Goal: Transaction & Acquisition: Purchase product/service

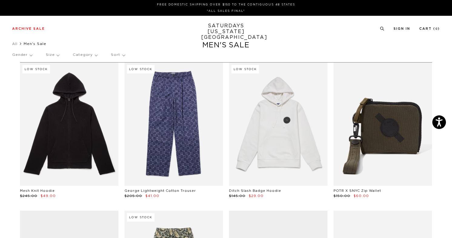
click at [57, 57] on p "Size" at bounding box center [52, 55] width 13 height 14
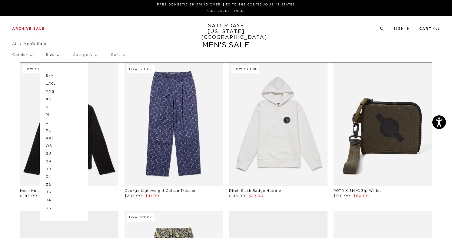
click at [57, 108] on p "S" at bounding box center [64, 107] width 36 height 8
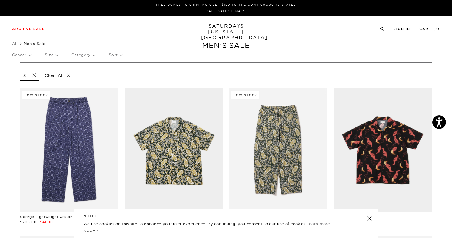
click at [56, 55] on p "Size" at bounding box center [51, 55] width 13 height 14
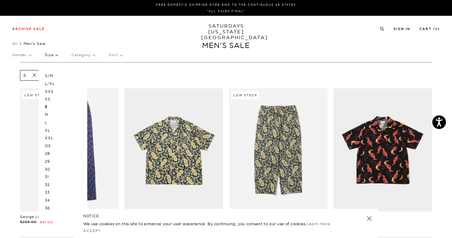
click at [47, 116] on p "M" at bounding box center [63, 115] width 36 height 8
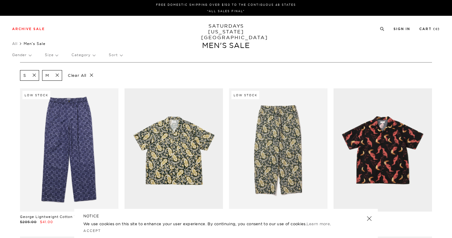
click at [53, 56] on p "Size" at bounding box center [51, 55] width 13 height 14
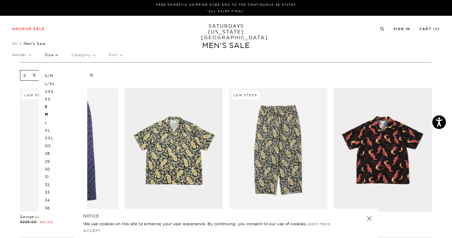
click at [47, 122] on p "L" at bounding box center [63, 122] width 36 height 8
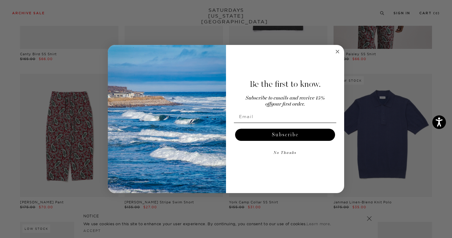
scroll to position [312, 0]
click at [339, 54] on circle "Close dialog" at bounding box center [337, 51] width 7 height 7
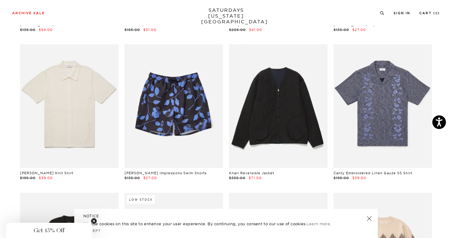
scroll to position [825, 0]
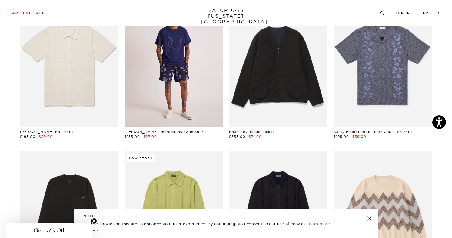
click at [190, 80] on link at bounding box center [174, 64] width 98 height 123
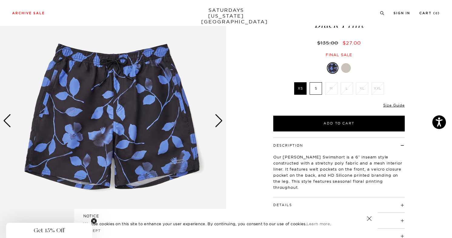
scroll to position [52, 0]
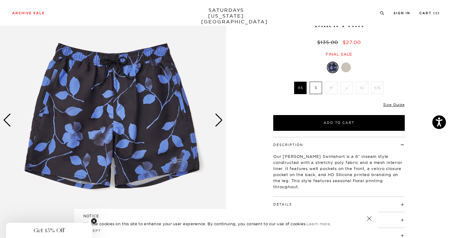
click at [220, 120] on div "Next slide" at bounding box center [219, 119] width 8 height 13
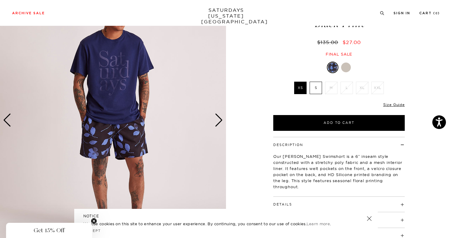
click at [315, 87] on label "S" at bounding box center [316, 88] width 12 height 12
click at [0, 0] on input "S" at bounding box center [0, 0] width 0 height 0
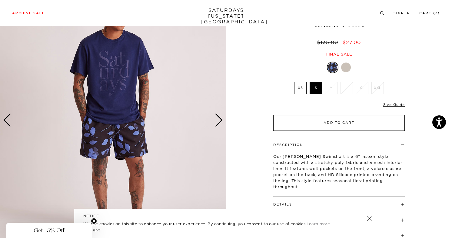
click at [335, 124] on button "Add to Cart" at bounding box center [339, 123] width 132 height 16
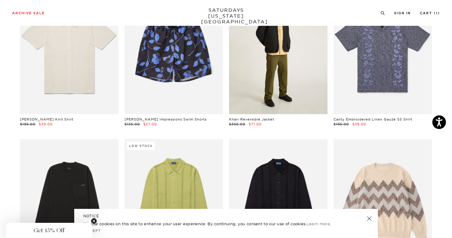
scroll to position [839, 0]
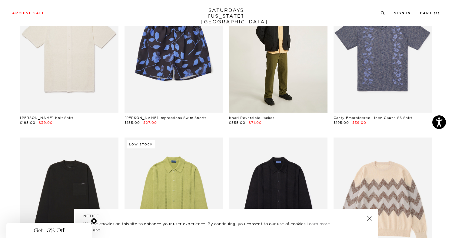
click at [282, 68] on link at bounding box center [278, 50] width 98 height 123
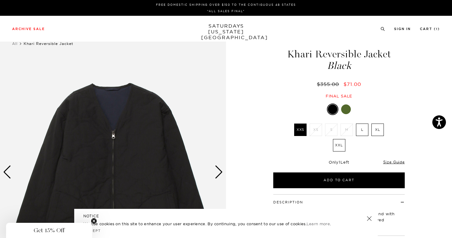
click at [345, 109] on div at bounding box center [346, 109] width 10 height 10
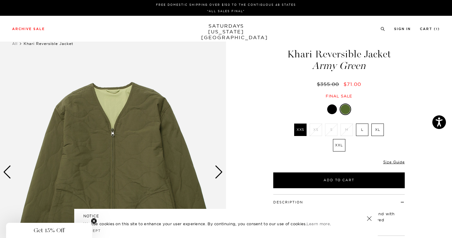
click at [349, 107] on div at bounding box center [346, 109] width 10 height 10
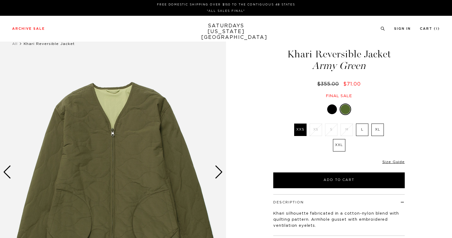
click at [331, 109] on div at bounding box center [332, 109] width 10 height 10
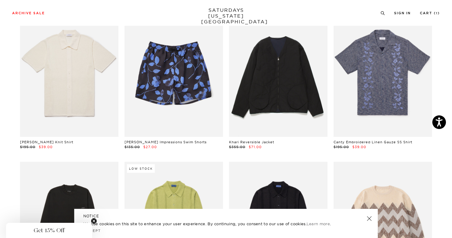
scroll to position [815, 0]
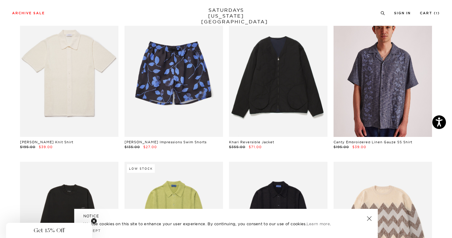
click at [418, 68] on link at bounding box center [383, 74] width 98 height 123
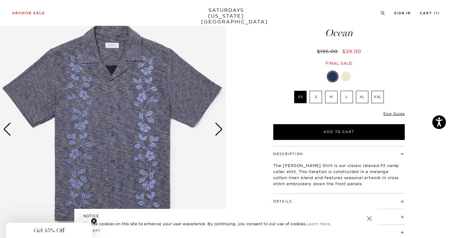
scroll to position [43, 0]
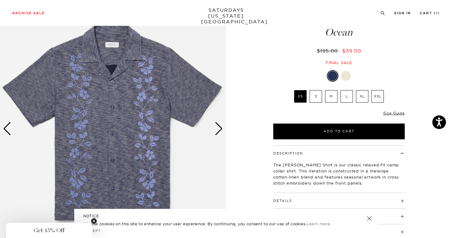
click at [346, 78] on div at bounding box center [346, 76] width 10 height 10
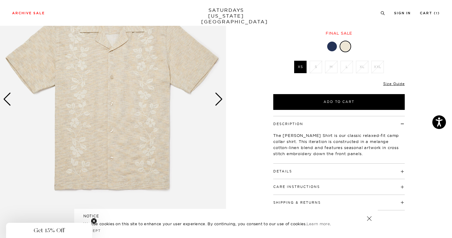
scroll to position [71, 0]
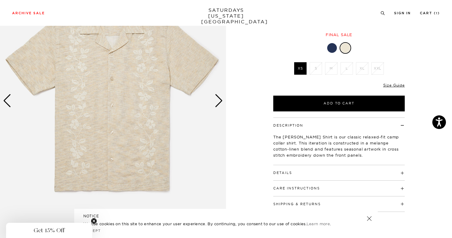
click at [335, 44] on div at bounding box center [339, 48] width 132 height 12
click at [332, 47] on div at bounding box center [332, 48] width 10 height 10
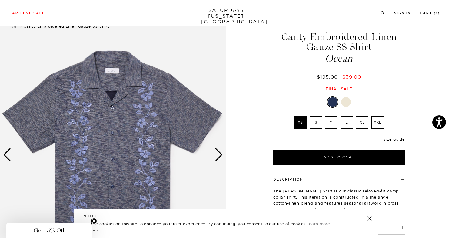
scroll to position [34, 0]
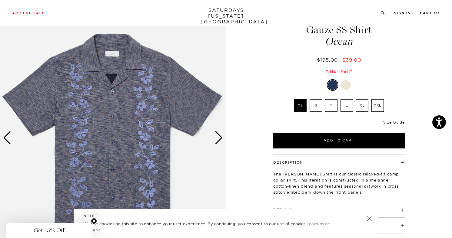
click at [221, 139] on div "Next slide" at bounding box center [219, 137] width 8 height 13
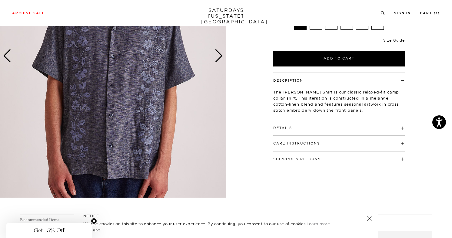
scroll to position [122, 0]
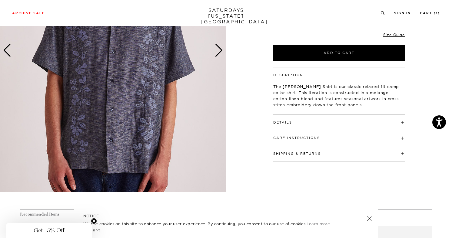
click at [319, 122] on h4 "Details" at bounding box center [339, 120] width 132 height 10
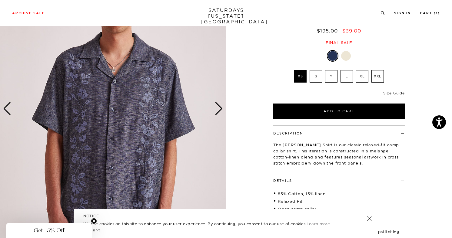
scroll to position [63, 0]
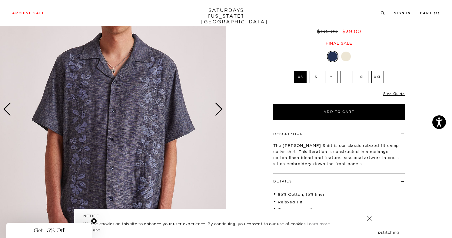
click at [217, 103] on div "Next slide" at bounding box center [219, 108] width 8 height 13
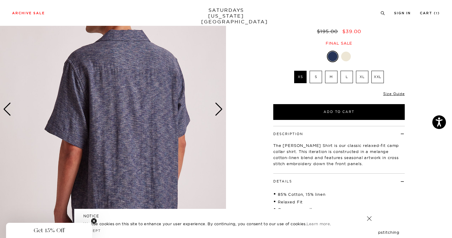
click at [219, 107] on div "Next slide" at bounding box center [219, 108] width 8 height 13
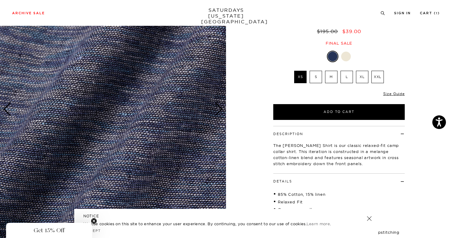
click at [219, 107] on div "Next slide" at bounding box center [219, 108] width 8 height 13
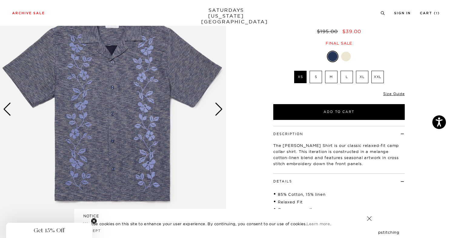
click at [314, 76] on label "S" at bounding box center [316, 77] width 12 height 12
click at [0, 0] on input "S" at bounding box center [0, 0] width 0 height 0
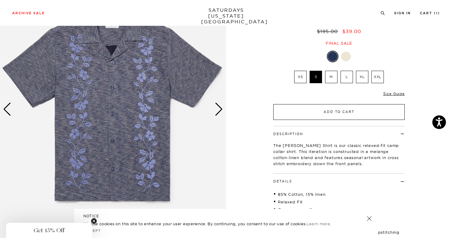
click at [342, 112] on button "Add to Cart" at bounding box center [339, 112] width 132 height 16
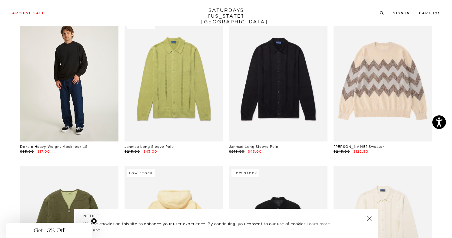
scroll to position [958, 0]
click at [71, 78] on link at bounding box center [69, 79] width 98 height 123
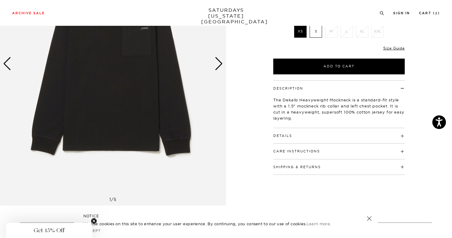
scroll to position [110, 0]
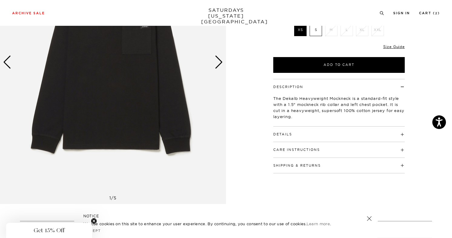
click at [354, 133] on h4 "Details" at bounding box center [339, 131] width 132 height 10
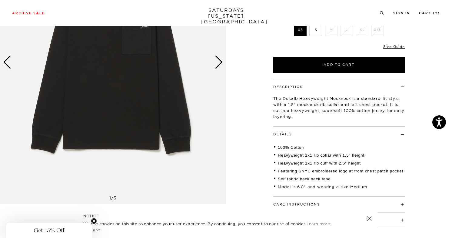
click at [296, 205] on button "Care Instructions" at bounding box center [296, 203] width 47 height 3
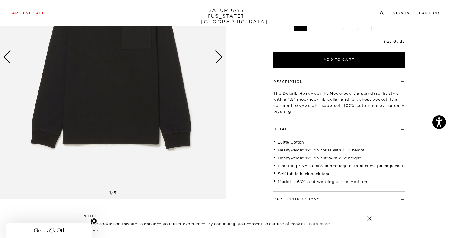
scroll to position [109, 0]
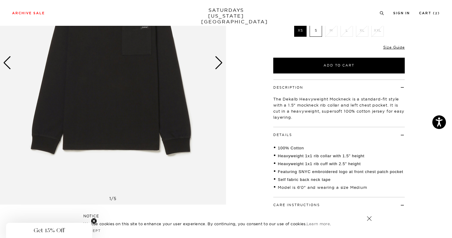
click at [223, 64] on img at bounding box center [113, 63] width 226 height 283
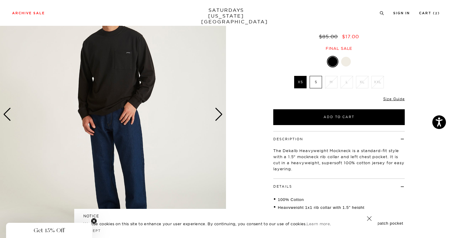
scroll to position [56, 0]
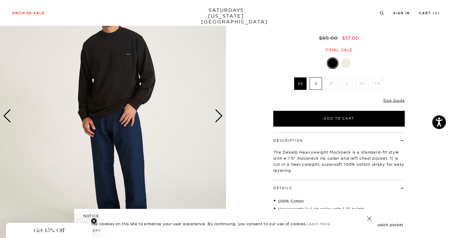
click at [220, 116] on div "Next slide" at bounding box center [219, 115] width 8 height 13
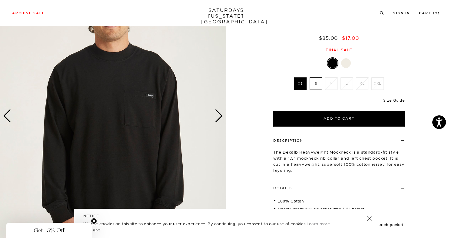
click at [220, 114] on div "Next slide" at bounding box center [219, 115] width 8 height 13
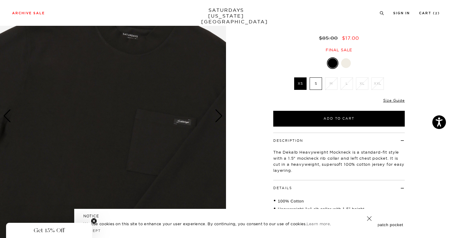
click at [220, 114] on div "Next slide" at bounding box center [219, 115] width 8 height 13
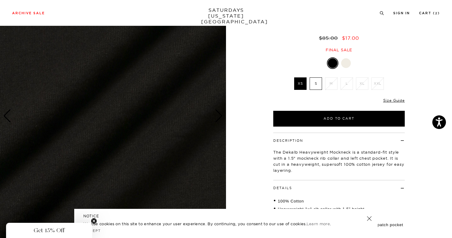
click at [220, 114] on div "Next slide" at bounding box center [219, 115] width 8 height 13
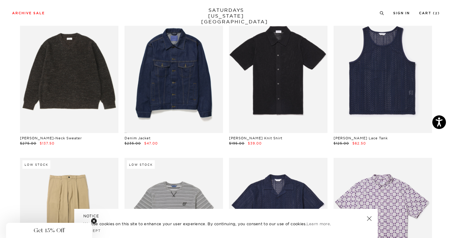
scroll to position [1265, 0]
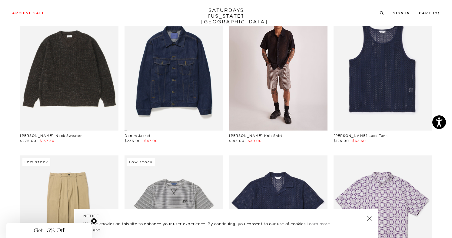
click at [292, 68] on link at bounding box center [278, 68] width 98 height 123
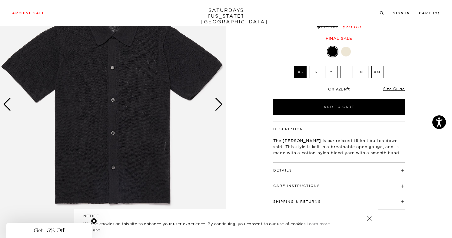
scroll to position [77, 0]
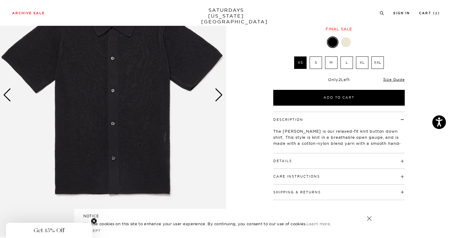
click at [222, 95] on div "Next slide" at bounding box center [219, 94] width 8 height 13
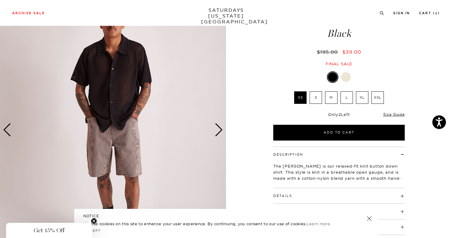
scroll to position [43, 0]
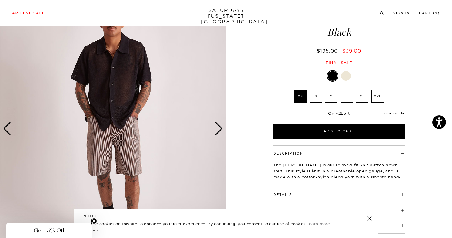
click at [219, 127] on div "Next slide" at bounding box center [219, 128] width 8 height 13
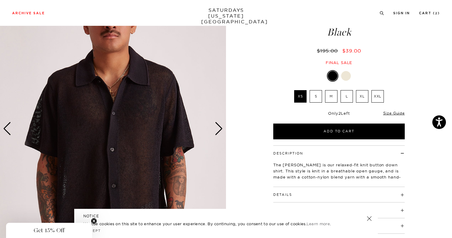
click at [219, 127] on div "Next slide" at bounding box center [219, 128] width 8 height 13
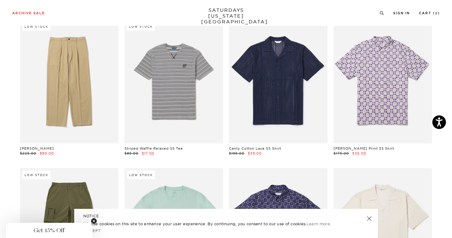
scroll to position [1407, 0]
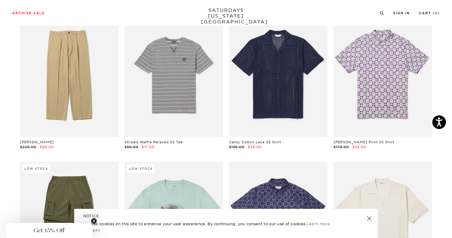
click at [369, 218] on link at bounding box center [369, 218] width 8 height 8
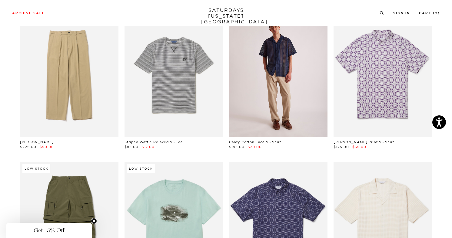
click at [275, 79] on link at bounding box center [278, 74] width 98 height 123
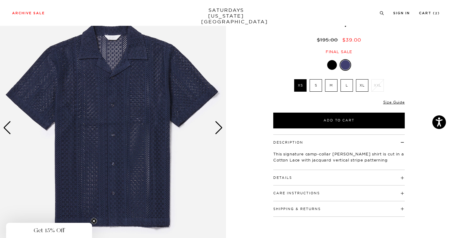
click at [332, 66] on div at bounding box center [332, 65] width 10 height 10
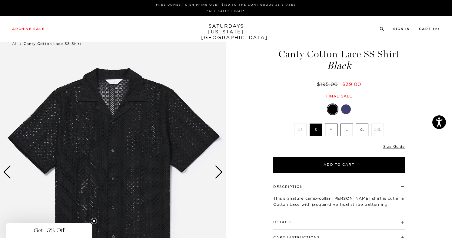
click at [345, 111] on div at bounding box center [346, 109] width 10 height 10
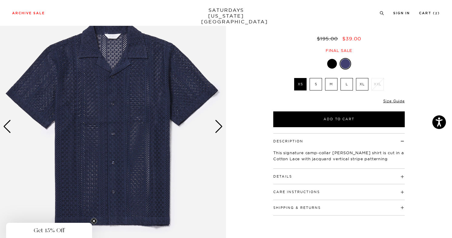
scroll to position [50, 0]
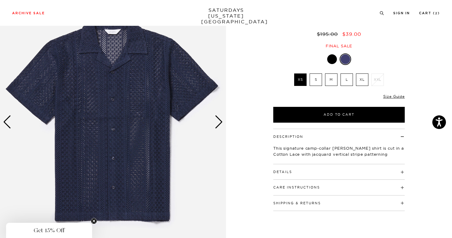
click at [220, 122] on div "Next slide" at bounding box center [219, 121] width 8 height 13
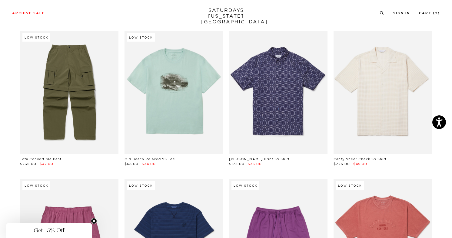
scroll to position [1544, 0]
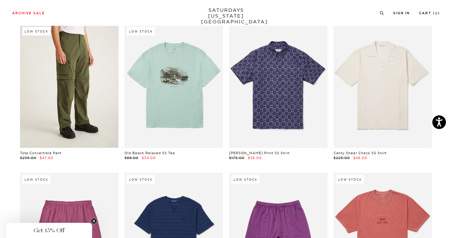
click at [80, 102] on link at bounding box center [69, 86] width 98 height 123
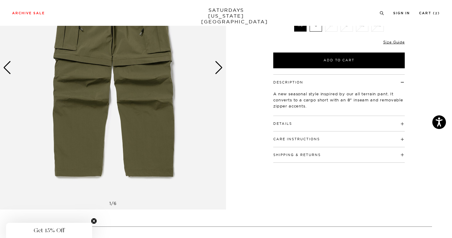
scroll to position [110, 0]
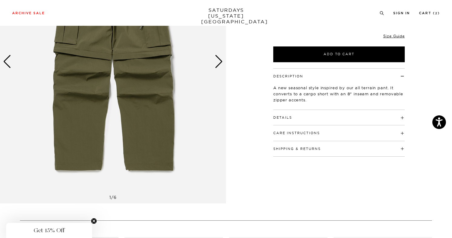
click at [216, 62] on div "Next slide" at bounding box center [219, 61] width 8 height 13
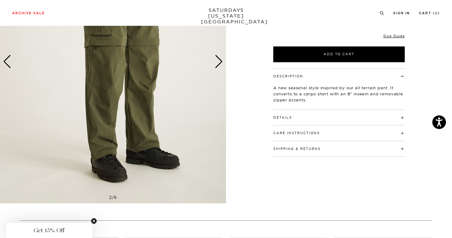
click at [216, 62] on div "Next slide" at bounding box center [219, 61] width 8 height 13
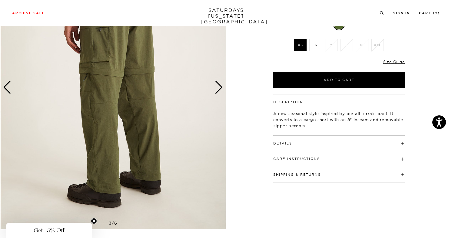
scroll to position [79, 0]
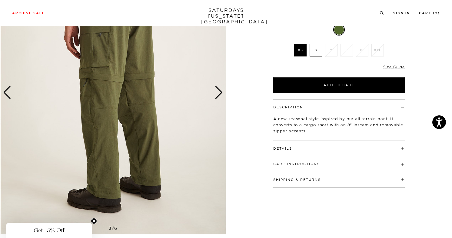
click at [219, 93] on div "Next slide" at bounding box center [219, 92] width 8 height 13
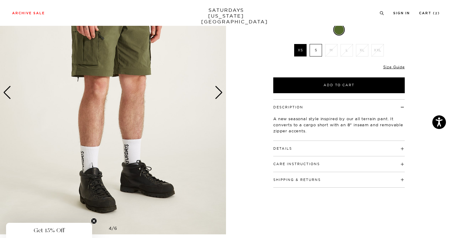
click at [219, 93] on div "Next slide" at bounding box center [219, 92] width 8 height 13
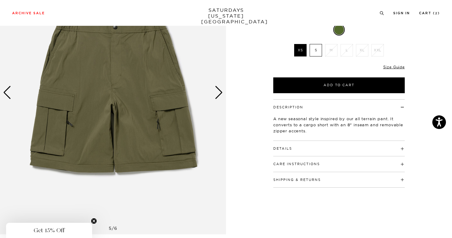
click at [222, 94] on div "Next slide" at bounding box center [219, 92] width 8 height 13
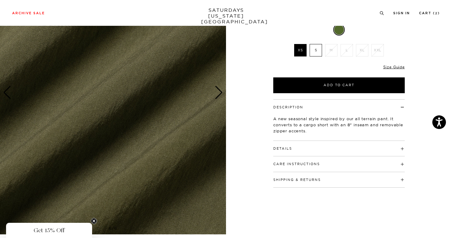
click at [221, 94] on div "Next slide" at bounding box center [219, 92] width 8 height 13
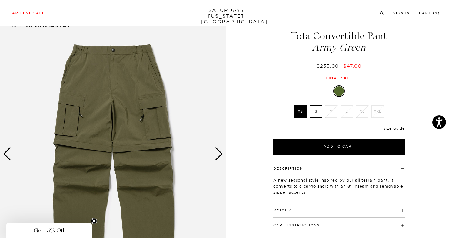
scroll to position [16, 0]
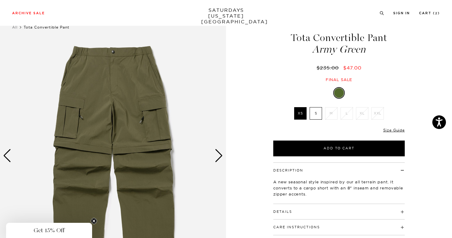
click at [316, 116] on label "S" at bounding box center [316, 113] width 12 height 12
click at [0, 0] on input "S" at bounding box center [0, 0] width 0 height 0
click at [393, 130] on link "Size Guide" at bounding box center [394, 130] width 22 height 5
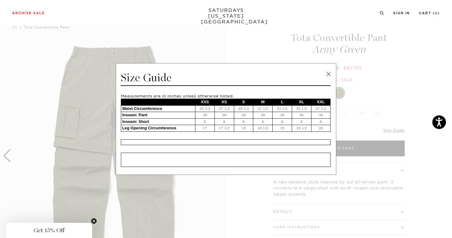
click at [329, 73] on link at bounding box center [328, 73] width 9 height 9
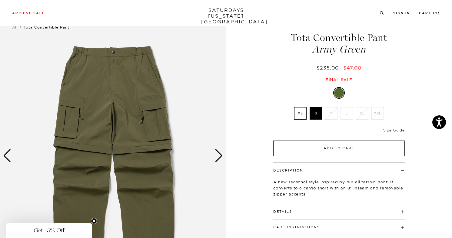
click at [342, 148] on button "Add to Cart" at bounding box center [339, 148] width 132 height 16
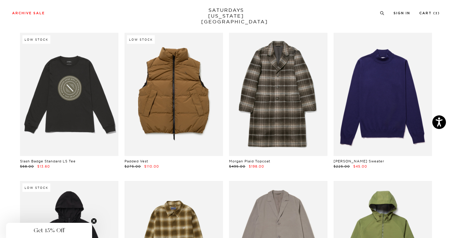
scroll to position [1849, 0]
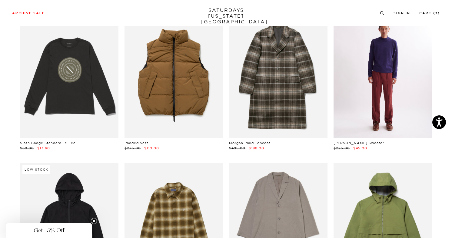
click at [392, 83] on link at bounding box center [383, 76] width 98 height 123
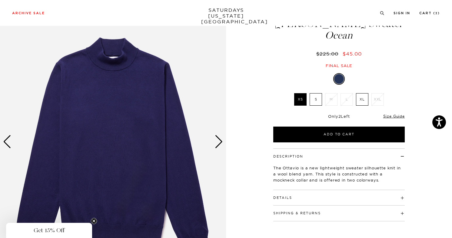
scroll to position [18, 0]
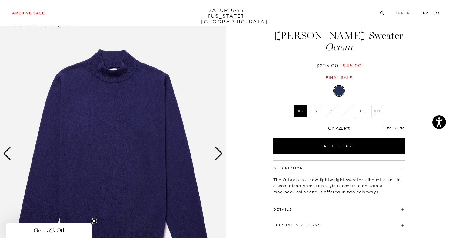
click at [429, 13] on link "Cart ( 3 )" at bounding box center [429, 13] width 21 height 3
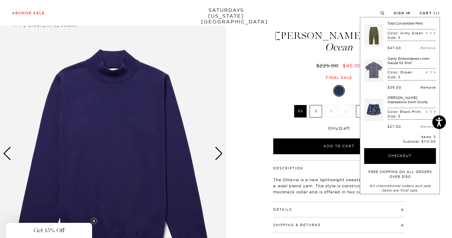
click at [421, 89] on link "Remove" at bounding box center [428, 87] width 15 height 4
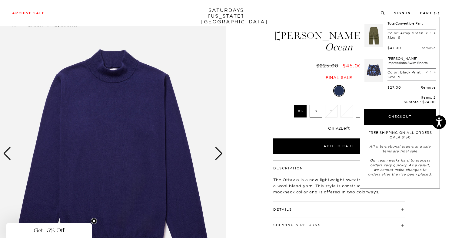
click at [428, 88] on link "Remove" at bounding box center [428, 87] width 15 height 4
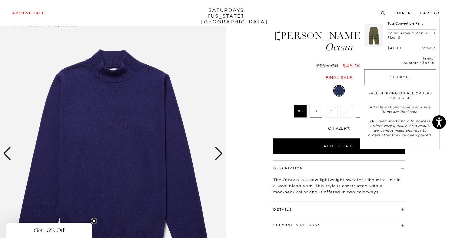
click at [406, 78] on button "Checkout" at bounding box center [400, 77] width 72 height 16
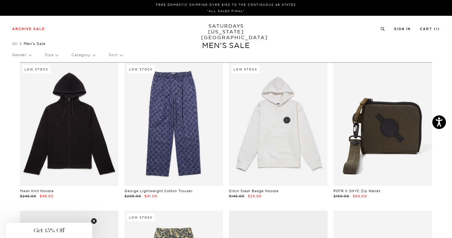
click at [94, 55] on p "Category" at bounding box center [84, 55] width 24 height 14
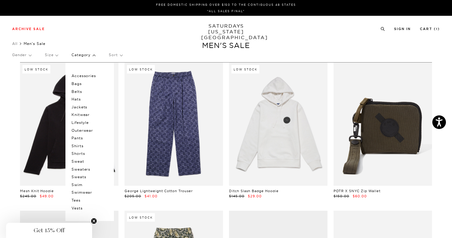
click at [82, 138] on p "Pants" at bounding box center [90, 138] width 36 height 8
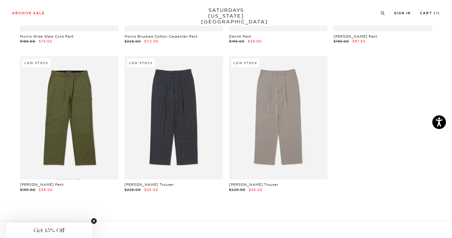
scroll to position [483, 1]
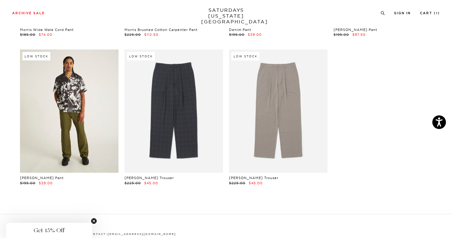
click at [81, 124] on link at bounding box center [69, 110] width 98 height 123
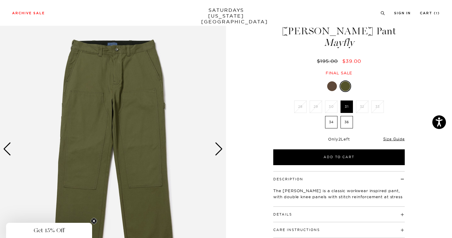
scroll to position [22, 0]
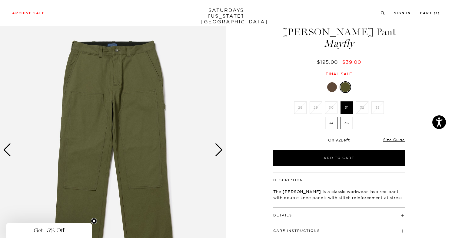
click at [219, 145] on div "Next slide" at bounding box center [219, 149] width 8 height 13
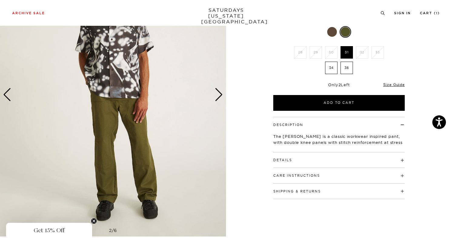
scroll to position [110, 0]
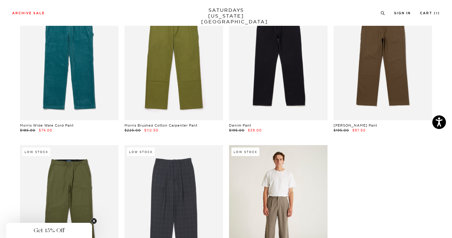
scroll to position [382, 0]
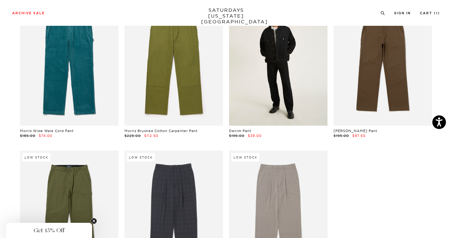
click at [286, 76] on link at bounding box center [278, 63] width 98 height 123
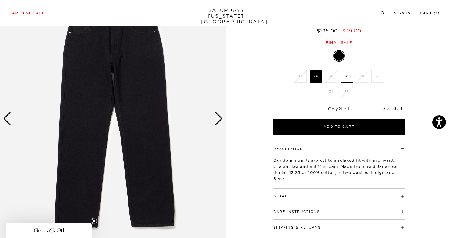
scroll to position [47, 0]
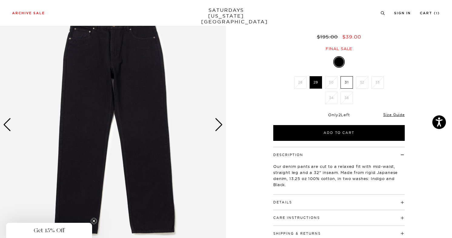
click at [219, 125] on div "Next slide" at bounding box center [219, 124] width 8 height 13
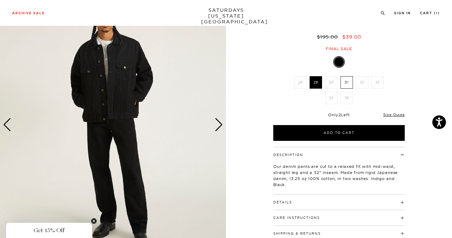
click at [219, 125] on div "Next slide" at bounding box center [219, 124] width 8 height 13
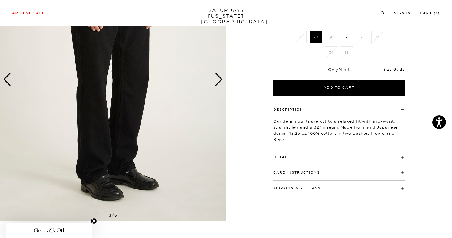
scroll to position [47, 0]
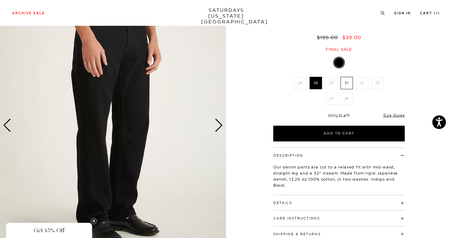
click at [352, 82] on label "31" at bounding box center [347, 83] width 12 height 12
click at [0, 0] on input "31" at bounding box center [0, 0] width 0 height 0
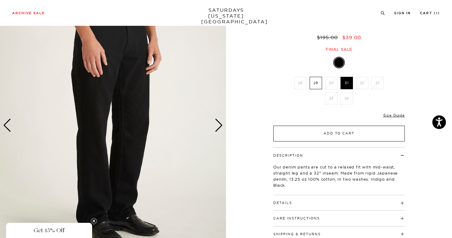
click at [337, 138] on button "Add to Cart" at bounding box center [339, 133] width 132 height 16
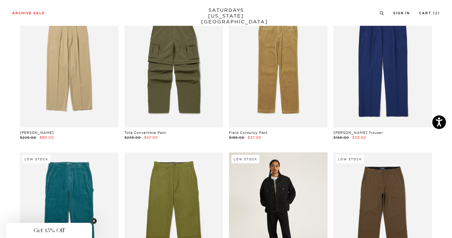
scroll to position [227, 0]
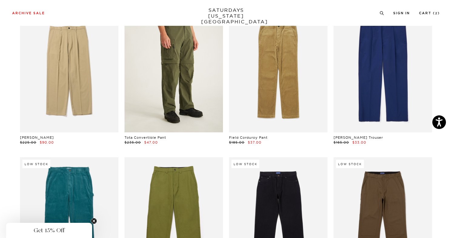
click at [190, 76] on link at bounding box center [174, 70] width 98 height 123
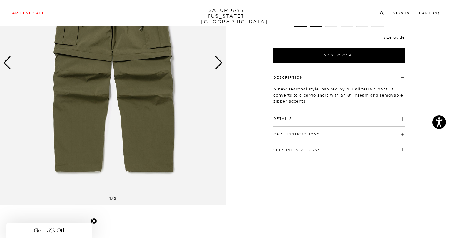
scroll to position [110, 0]
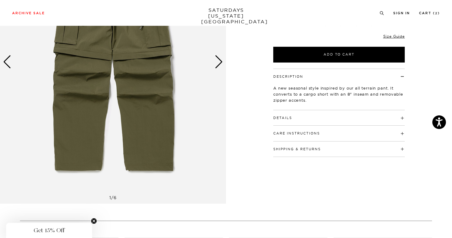
click at [331, 122] on div "Details 70% Cotton / 27% Nylon / 3% PU Pant converts into cargo shorts Elastic …" at bounding box center [339, 117] width 132 height 15
click at [338, 118] on h4 "Details" at bounding box center [339, 115] width 132 height 10
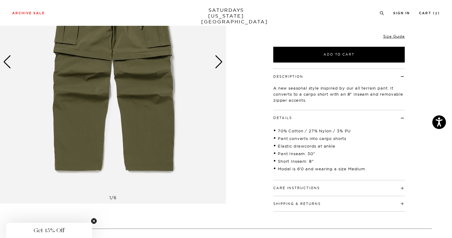
click at [365, 186] on h4 "Care Instructions" at bounding box center [339, 185] width 132 height 10
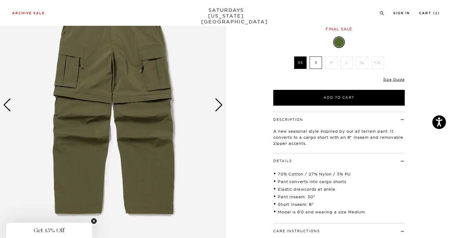
scroll to position [62, 0]
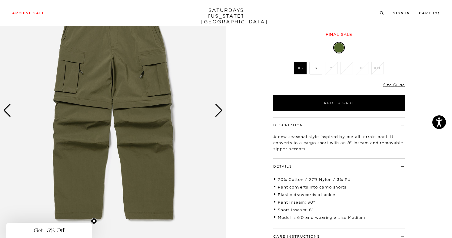
click at [222, 112] on div "Next slide" at bounding box center [219, 110] width 8 height 13
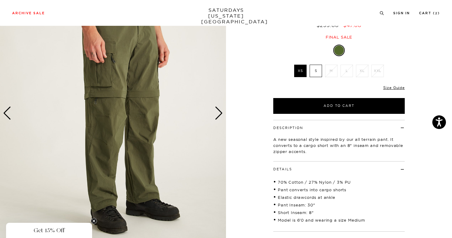
scroll to position [66, 0]
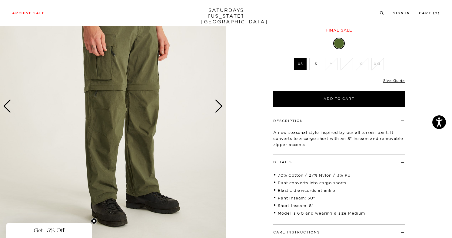
click at [221, 106] on div "Next slide" at bounding box center [219, 105] width 8 height 13
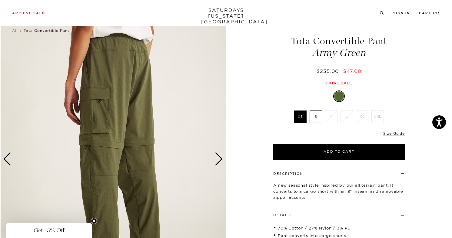
scroll to position [0, 0]
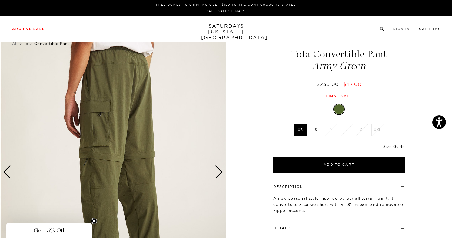
click at [432, 28] on link "Cart ( 2 )" at bounding box center [429, 28] width 21 height 3
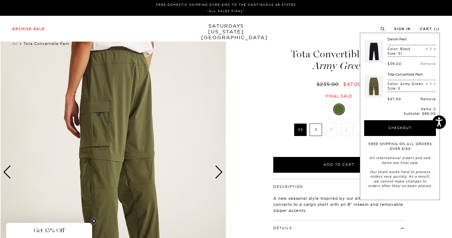
click at [429, 99] on link "Remove" at bounding box center [428, 99] width 15 height 4
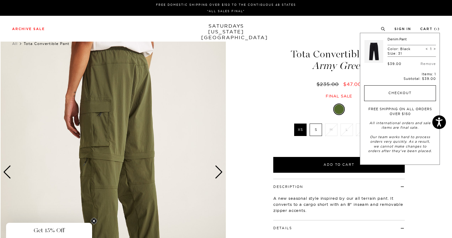
click at [392, 91] on button "Checkout" at bounding box center [400, 93] width 72 height 16
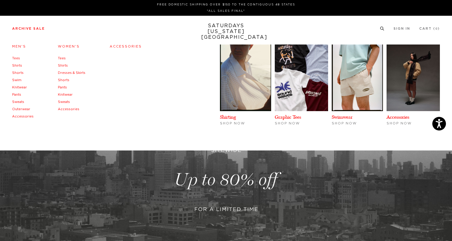
click at [40, 30] on link "Archive Sale" at bounding box center [28, 28] width 33 height 3
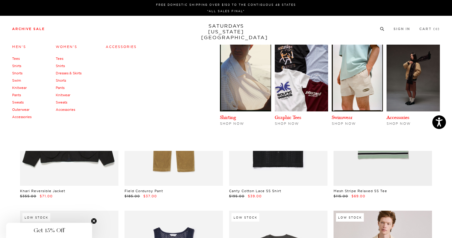
click at [18, 96] on link "Pants" at bounding box center [16, 95] width 9 height 4
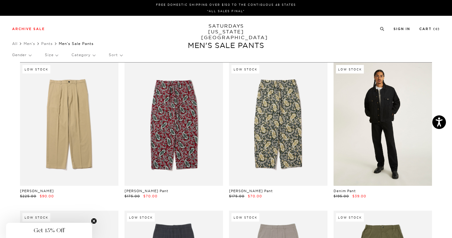
click at [399, 112] on link at bounding box center [383, 123] width 98 height 123
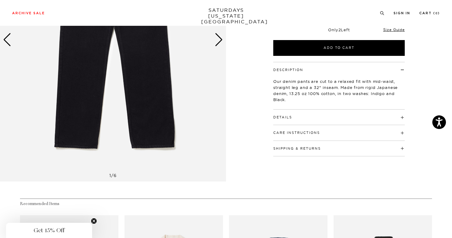
scroll to position [136, 0]
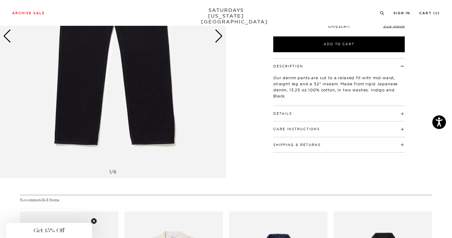
click at [402, 113] on h4 "Details" at bounding box center [339, 111] width 132 height 10
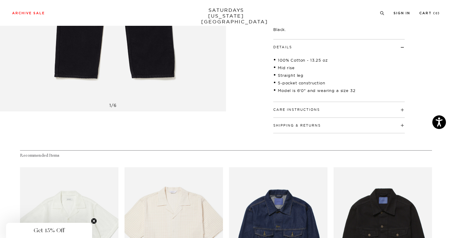
scroll to position [204, 0]
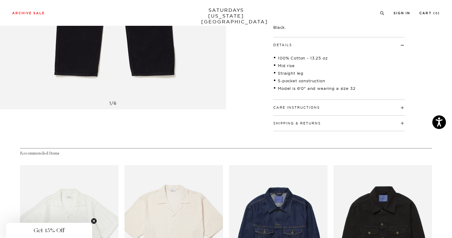
click at [380, 111] on div "Care Instructions Machine Wash Cold Separately Do Not Bleach Do Not Tumble Dry …" at bounding box center [339, 107] width 132 height 15
click at [402, 107] on h4 "Care Instructions" at bounding box center [339, 105] width 132 height 10
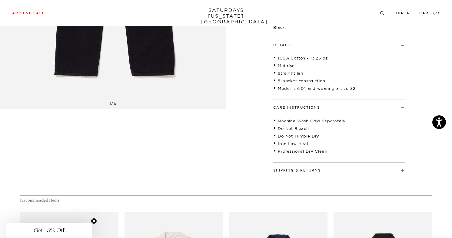
click at [403, 169] on h4 "Shipping & Returns" at bounding box center [339, 167] width 132 height 10
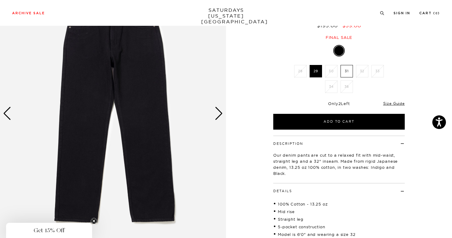
scroll to position [49, 0]
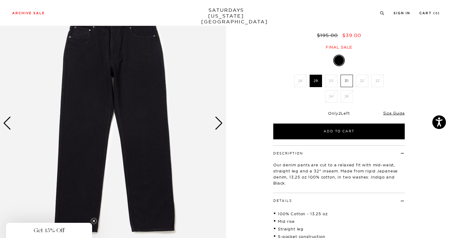
click at [220, 119] on div "Next slide" at bounding box center [219, 122] width 8 height 13
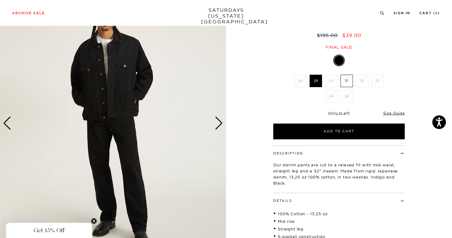
click at [219, 122] on div "Next slide" at bounding box center [219, 122] width 8 height 13
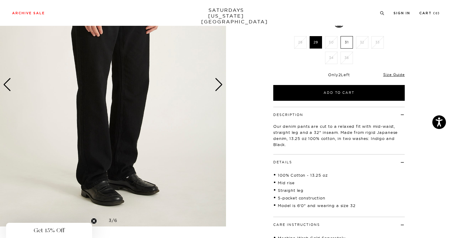
scroll to position [83, 0]
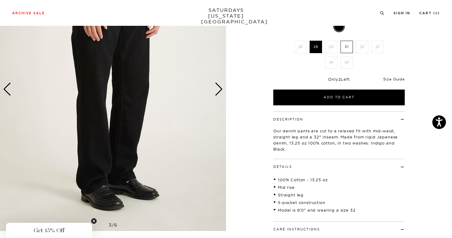
click at [393, 80] on link "Size Guide" at bounding box center [394, 79] width 22 height 5
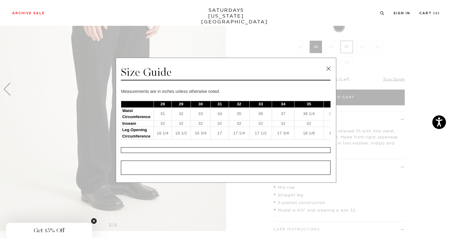
click at [327, 70] on link at bounding box center [328, 68] width 9 height 9
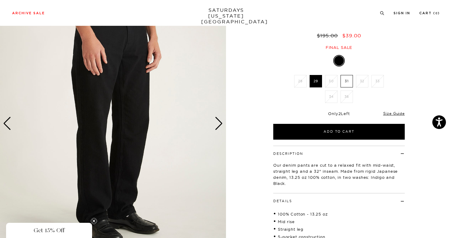
scroll to position [0, 0]
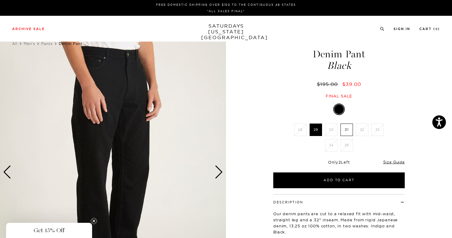
click at [220, 171] on div "Next slide" at bounding box center [219, 171] width 8 height 13
click at [217, 171] on div "Next slide" at bounding box center [219, 171] width 8 height 13
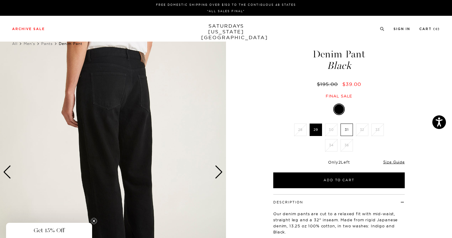
click at [217, 171] on div "Next slide" at bounding box center [219, 171] width 8 height 13
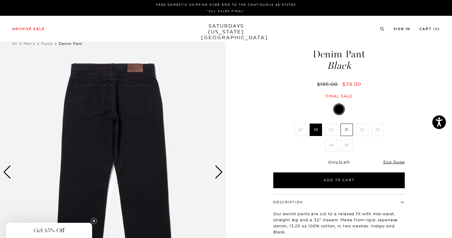
click at [217, 171] on div "Next slide" at bounding box center [219, 171] width 8 height 13
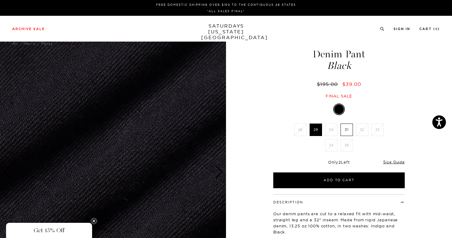
click at [217, 171] on div "Next slide" at bounding box center [219, 171] width 8 height 13
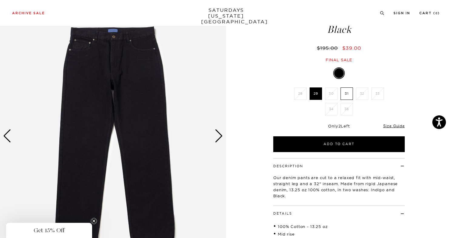
scroll to position [32, 0]
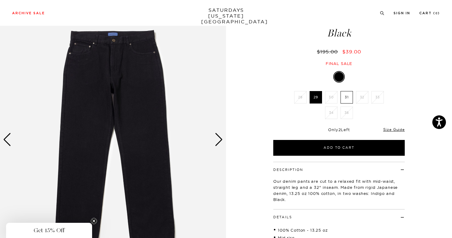
click at [218, 140] on div "Next slide" at bounding box center [219, 139] width 8 height 13
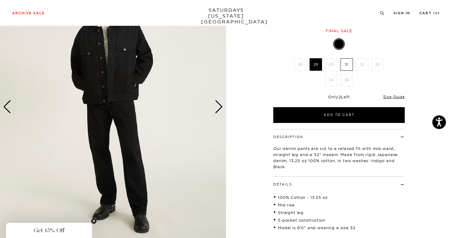
scroll to position [77, 0]
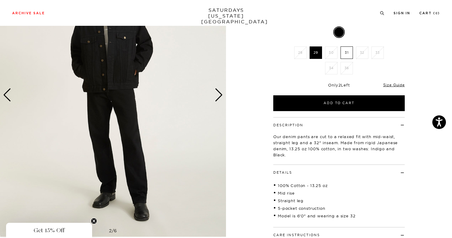
click at [220, 94] on div "Next slide" at bounding box center [219, 94] width 8 height 13
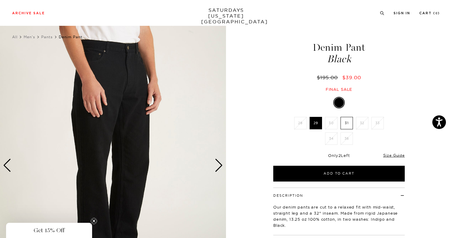
scroll to position [4, 0]
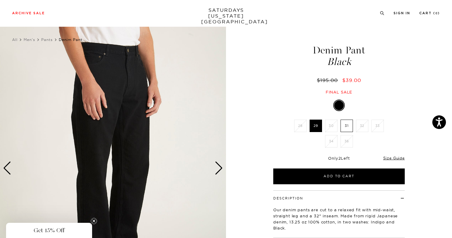
click at [218, 167] on div "Next slide" at bounding box center [219, 167] width 8 height 13
